Goal: Find specific page/section: Find specific page/section

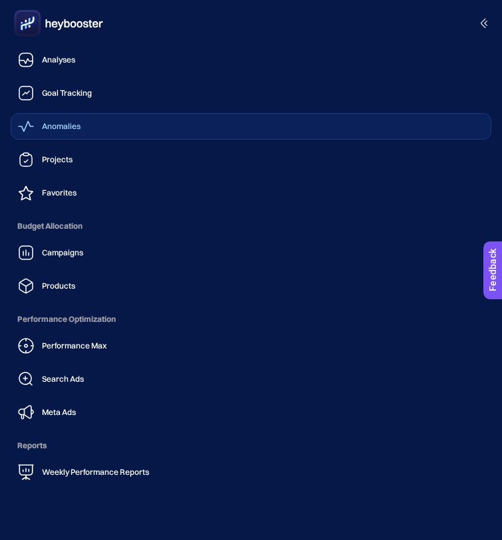
click at [81, 120] on link "Anomalies" at bounding box center [251, 126] width 480 height 27
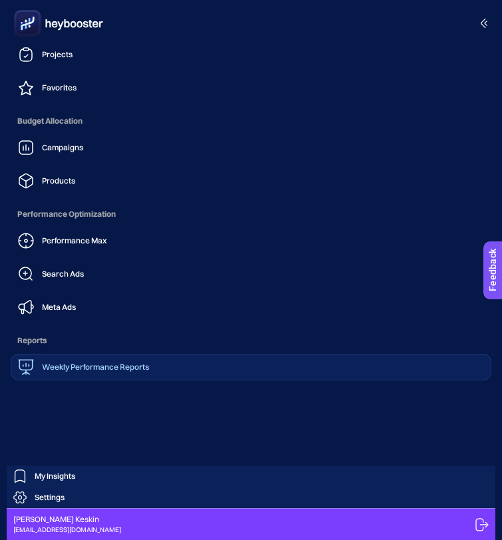
scroll to position [319, 0]
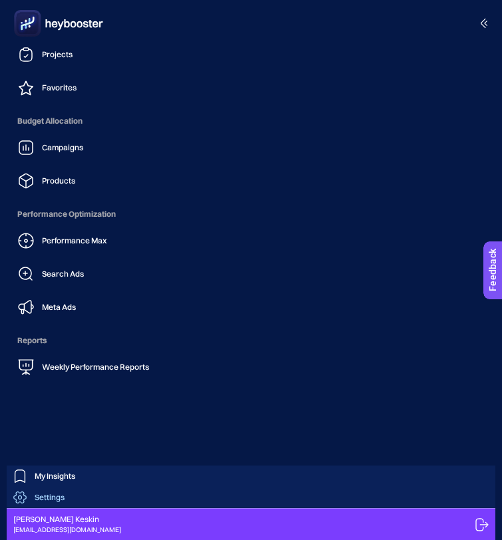
click at [42, 494] on span "Settings" at bounding box center [50, 497] width 30 height 11
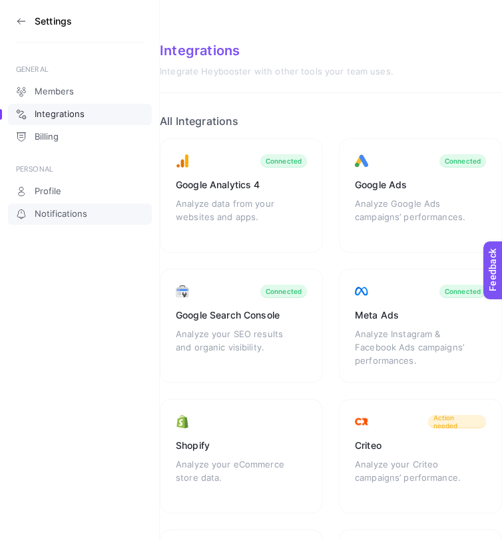
click at [72, 212] on span "Notifications" at bounding box center [61, 214] width 53 height 11
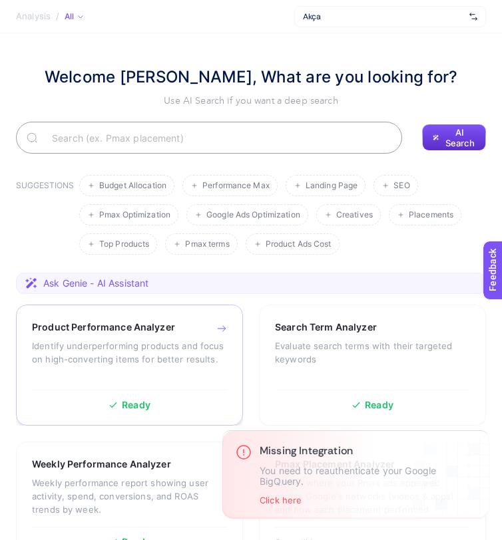
click at [227, 334] on div "Product Performance Analyzer" at bounding box center [129, 327] width 195 height 13
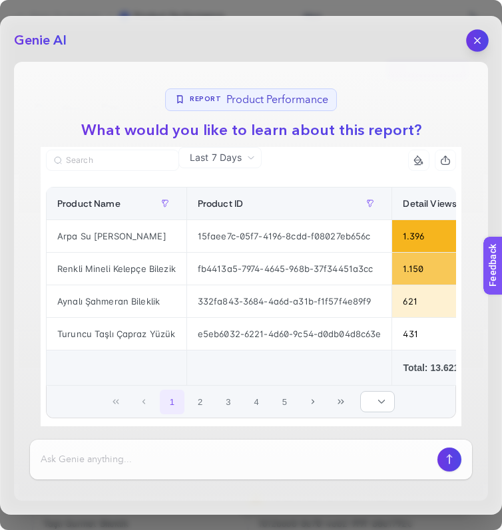
click at [478, 41] on icon "button" at bounding box center [476, 39] width 5 height 5
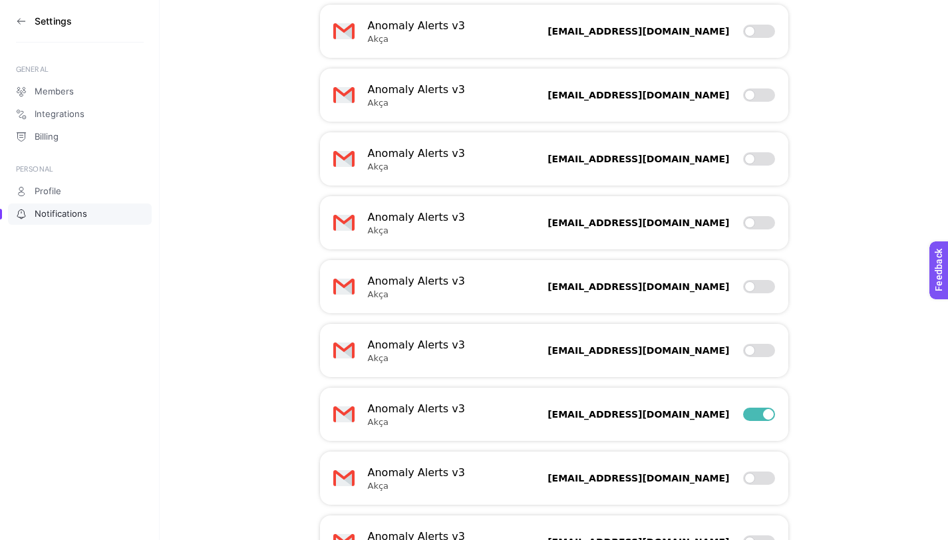
scroll to position [1043, 0]
